Goal: Book appointment/travel/reservation

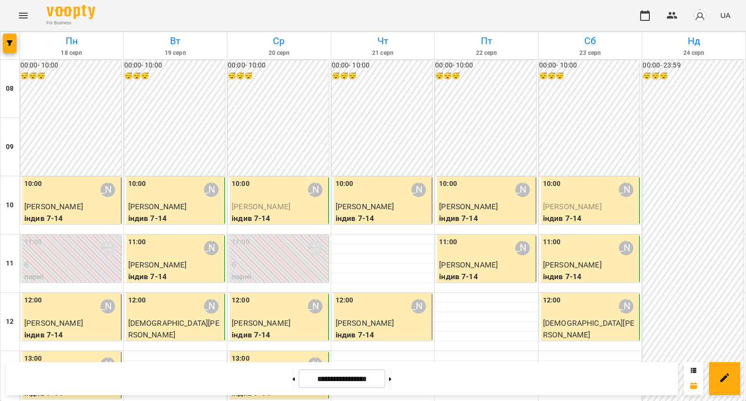
scroll to position [340, 0]
click at [391, 370] on button at bounding box center [390, 378] width 2 height 21
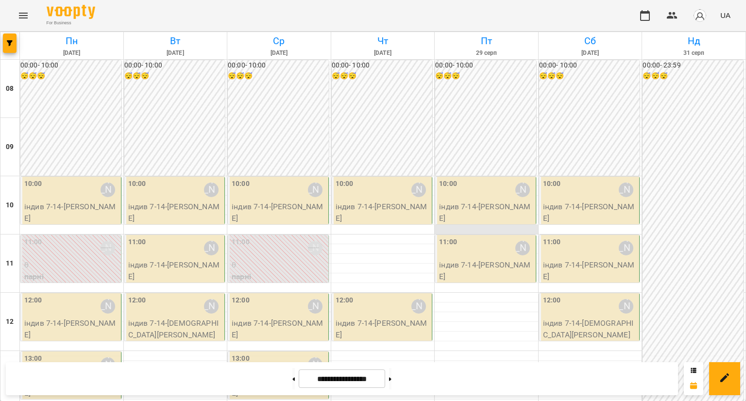
scroll to position [49, 0]
click at [402, 365] on div "**********" at bounding box center [342, 378] width 672 height 33
click at [391, 371] on button at bounding box center [390, 378] width 2 height 21
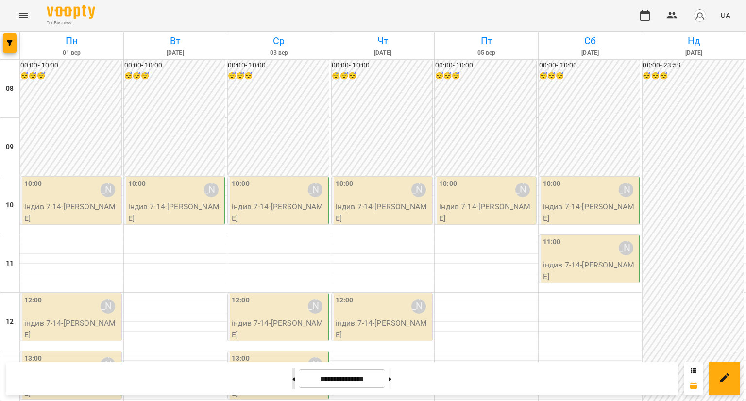
click at [292, 375] on button at bounding box center [293, 378] width 2 height 21
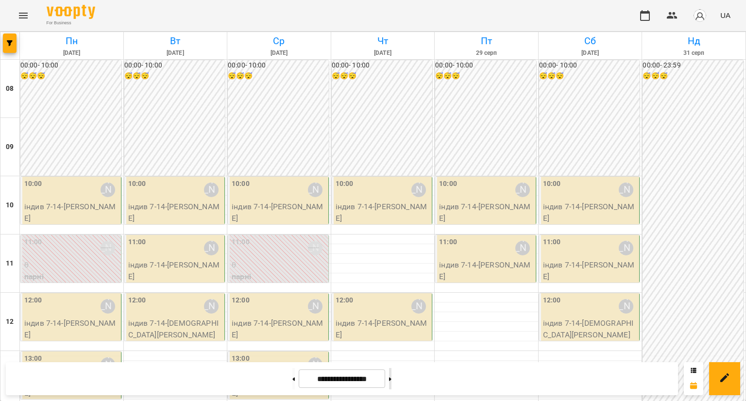
click at [391, 375] on button at bounding box center [390, 378] width 2 height 21
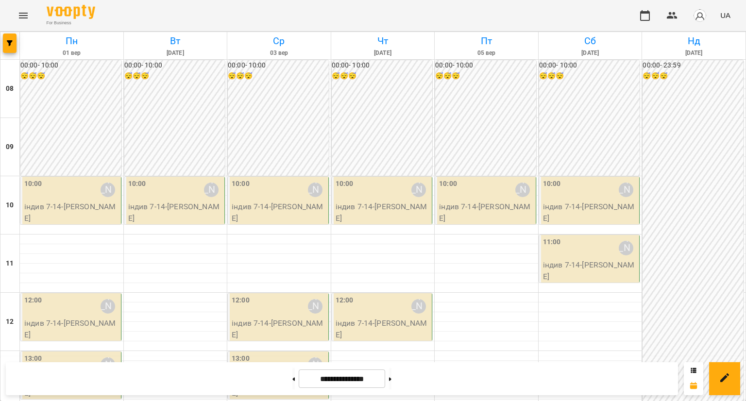
scroll to position [275, 0]
click at [292, 385] on button at bounding box center [293, 378] width 2 height 21
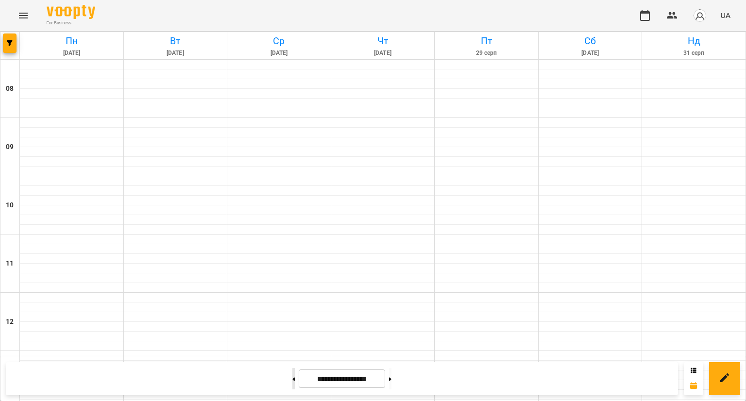
click at [292, 380] on button at bounding box center [293, 378] width 2 height 21
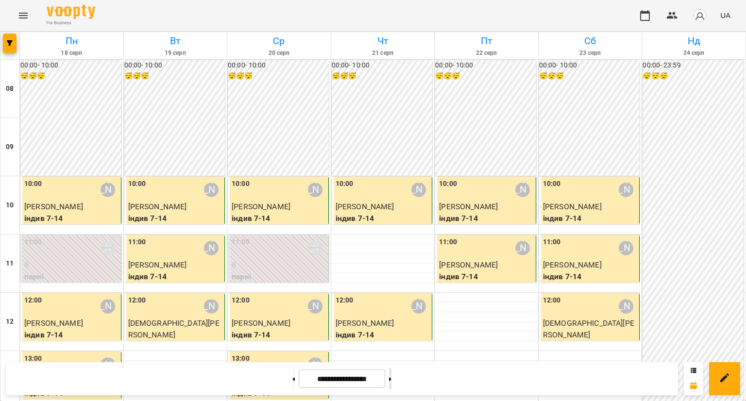
click at [391, 379] on button at bounding box center [390, 378] width 2 height 21
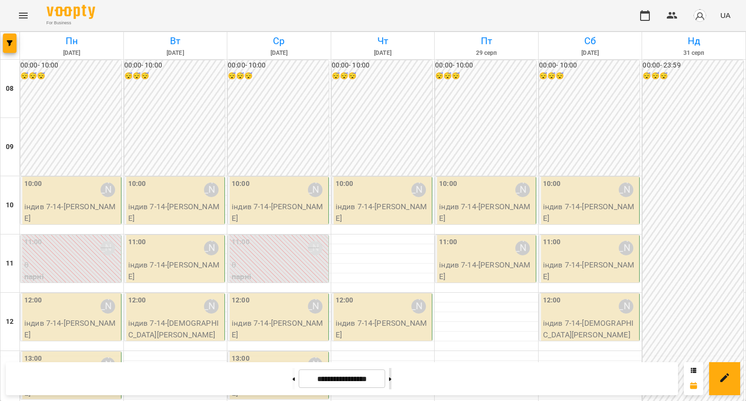
click at [391, 379] on button at bounding box center [390, 378] width 2 height 21
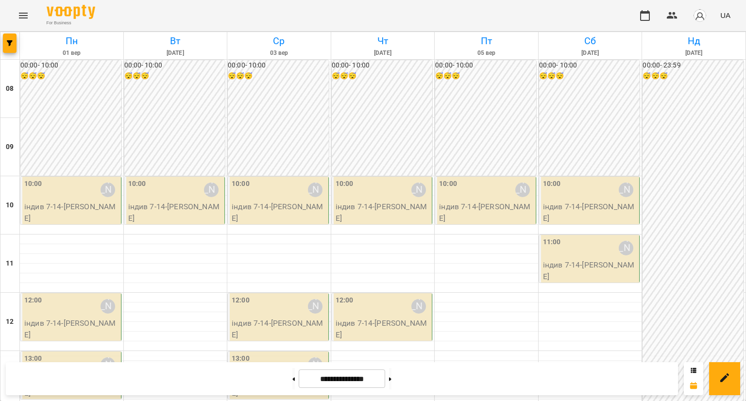
scroll to position [340, 0]
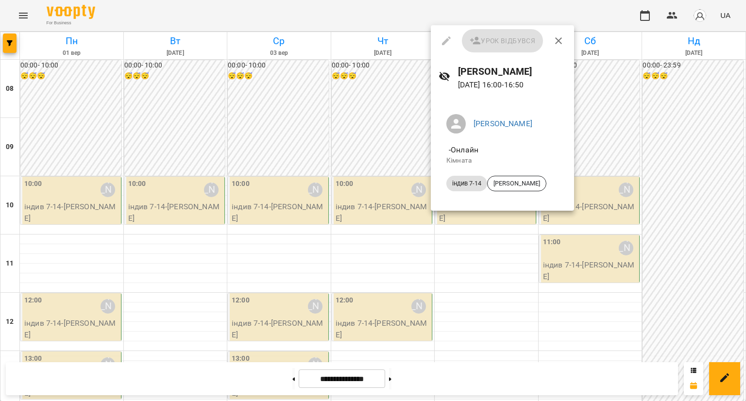
click at [498, 297] on div at bounding box center [373, 200] width 746 height 401
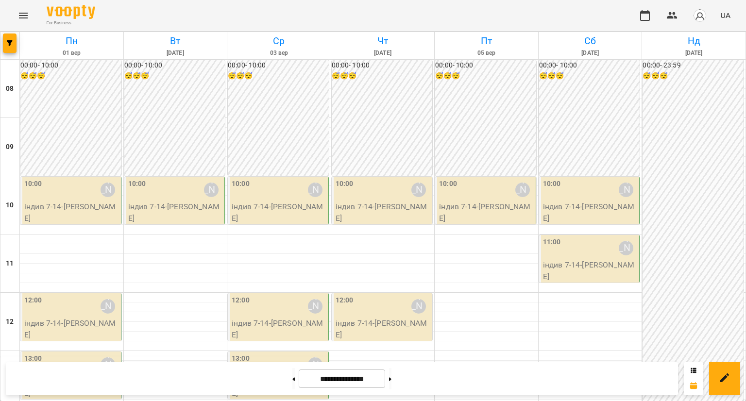
scroll to position [291, 0]
click at [292, 372] on button at bounding box center [293, 378] width 2 height 21
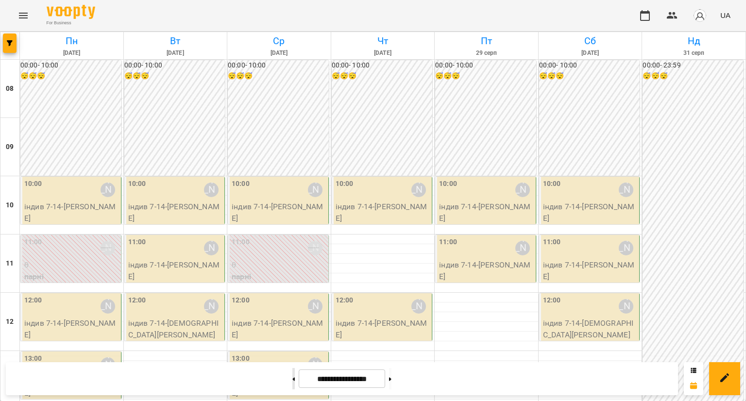
click at [292, 373] on button at bounding box center [293, 378] width 2 height 21
type input "**********"
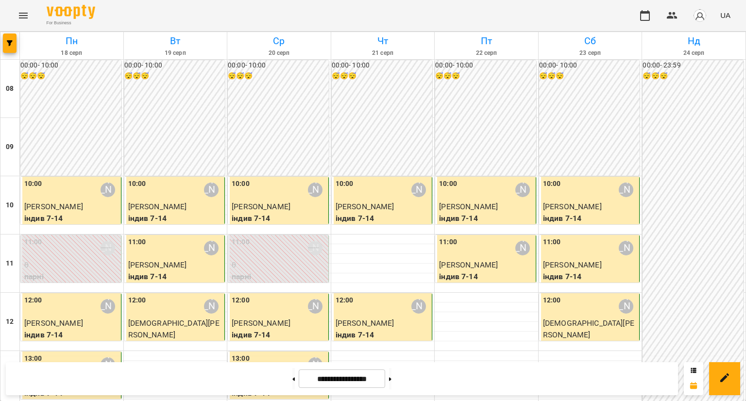
scroll to position [97, 0]
click at [375, 295] on div "12:00 [PERSON_NAME]" at bounding box center [383, 306] width 95 height 22
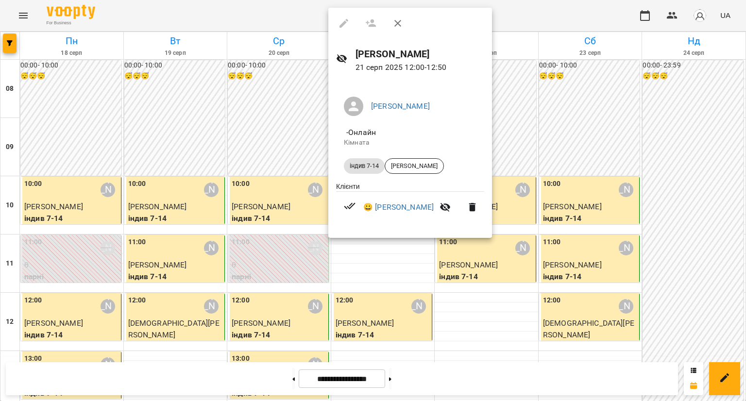
click at [422, 271] on div at bounding box center [373, 200] width 746 height 401
